Goal: Task Accomplishment & Management: Use online tool/utility

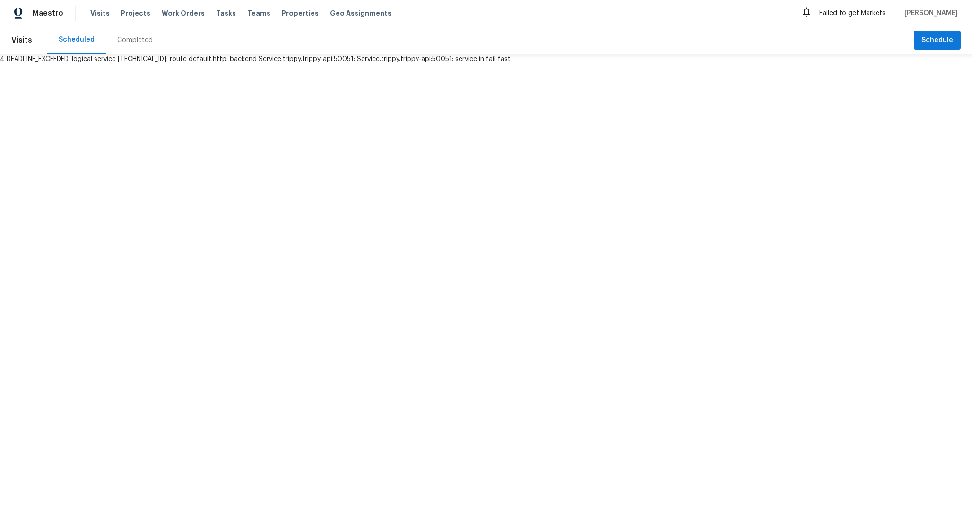
click at [216, 17] on div "Tasks" at bounding box center [226, 14] width 20 height 10
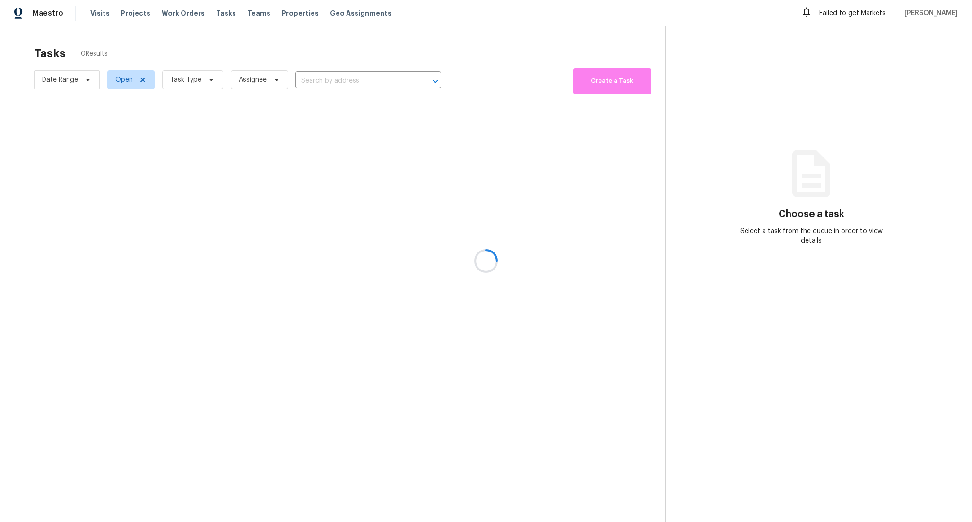
click at [211, 14] on div at bounding box center [486, 261] width 972 height 522
click at [191, 80] on span "Task Type" at bounding box center [185, 79] width 31 height 9
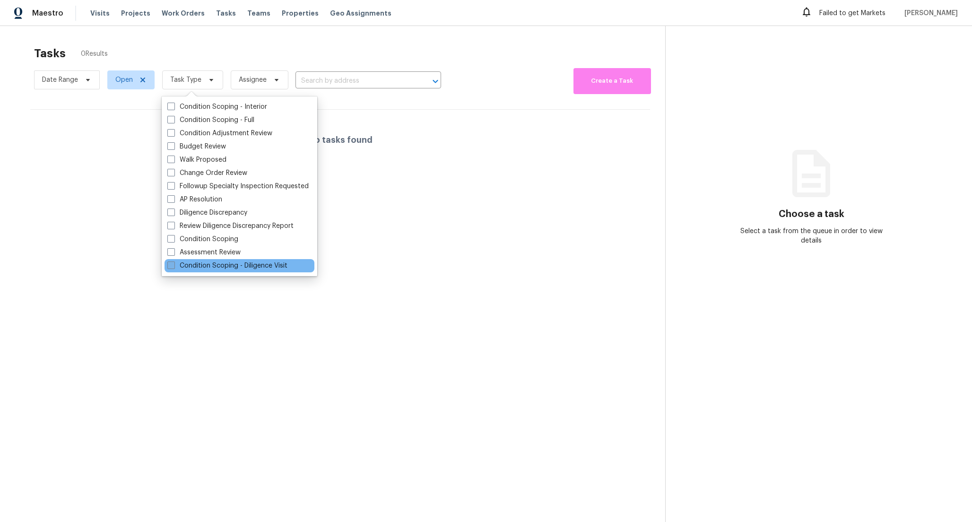
click at [169, 266] on span at bounding box center [171, 265] width 8 height 8
click at [169, 266] on input "Condition Scoping - Diligence Visit" at bounding box center [170, 264] width 6 height 6
checkbox input "true"
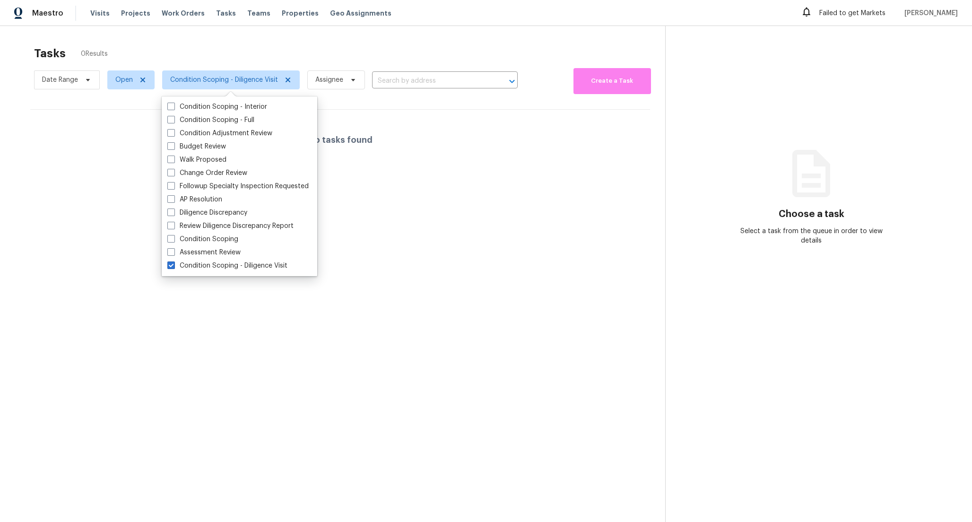
click at [359, 249] on section "Tasks 0 Results Date Range Open Condition Scoping - Diligence Visit Assignee ​ …" at bounding box center [340, 294] width 650 height 507
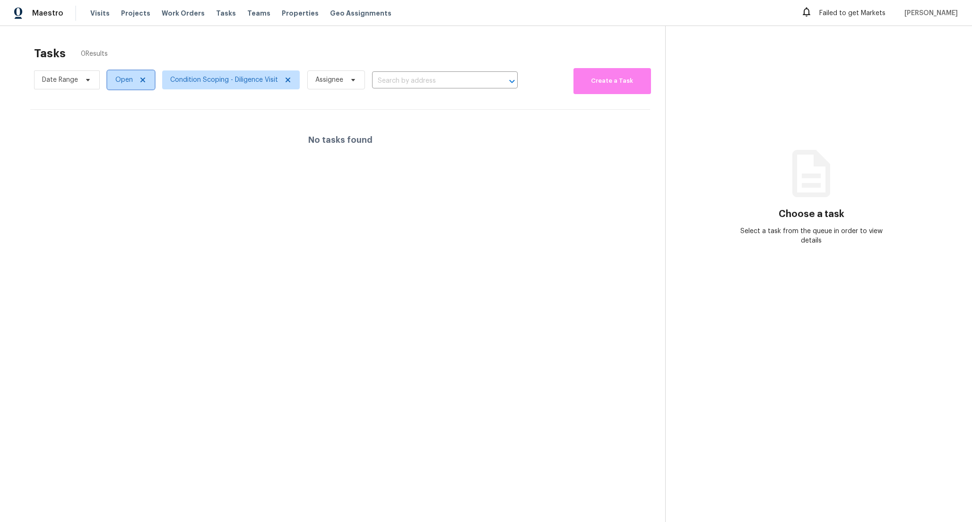
click at [143, 82] on icon at bounding box center [143, 80] width 8 height 8
click at [327, 40] on div at bounding box center [486, 261] width 972 height 522
